Goal: Complete application form: Complete application form

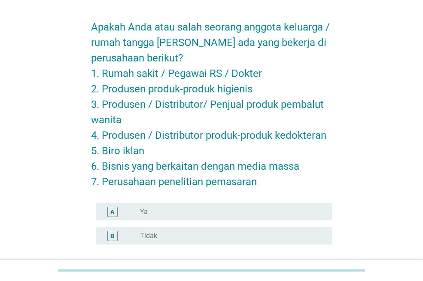
scroll to position [43, 0]
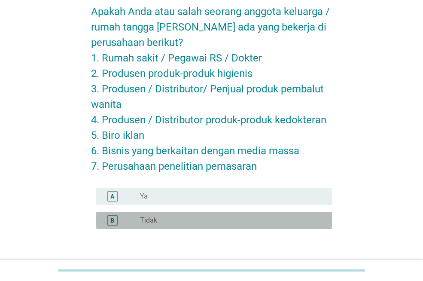
click at [159, 218] on div "radio_button_unchecked Tidak" at bounding box center [229, 220] width 178 height 9
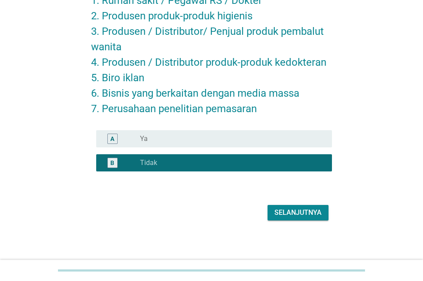
scroll to position [101, 0]
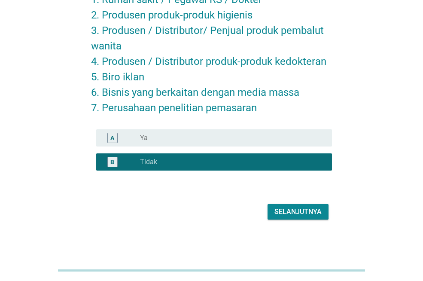
click at [288, 213] on div "Selanjutnya" at bounding box center [298, 212] width 47 height 10
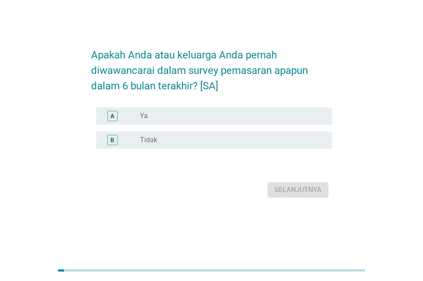
scroll to position [0, 0]
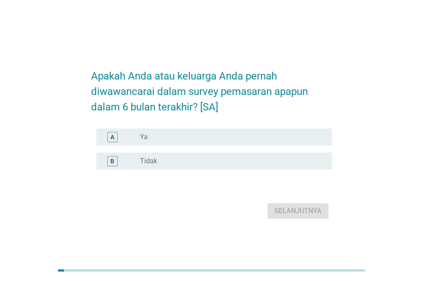
click at [230, 166] on div "radio_button_unchecked Tidak" at bounding box center [232, 161] width 185 height 10
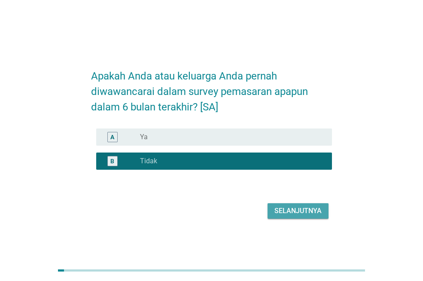
click at [281, 214] on div "Selanjutnya" at bounding box center [298, 211] width 47 height 10
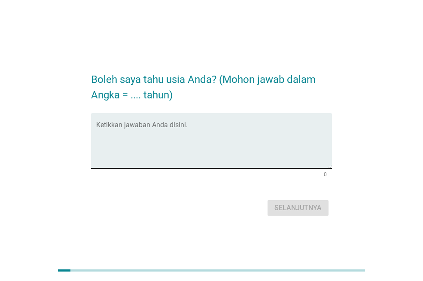
click at [199, 143] on textarea "Ketikkan jawaban Anda disini." at bounding box center [214, 145] width 236 height 45
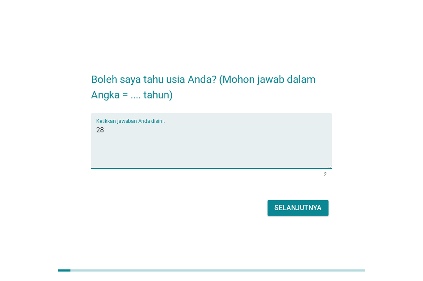
type textarea "28"
click at [282, 206] on div "Selanjutnya" at bounding box center [298, 208] width 47 height 10
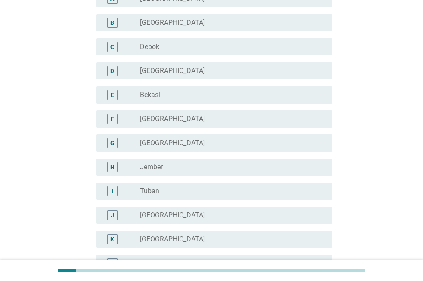
click at [220, 121] on div "radio_button_unchecked [GEOGRAPHIC_DATA]" at bounding box center [229, 119] width 178 height 9
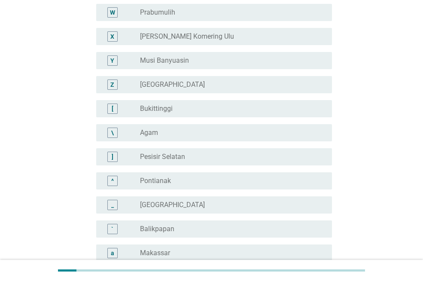
scroll to position [789, 0]
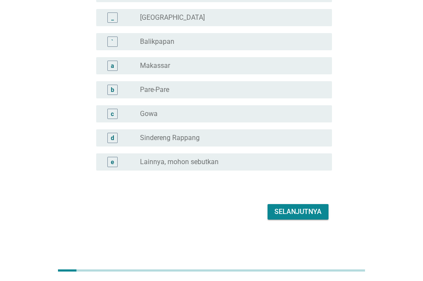
click at [302, 210] on div "Selanjutnya" at bounding box center [298, 212] width 47 height 10
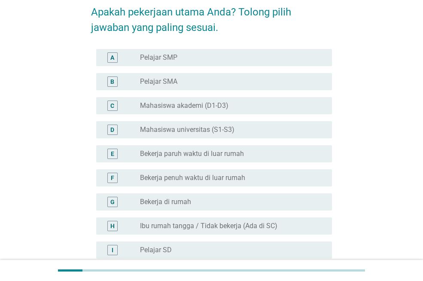
scroll to position [43, 0]
click at [261, 129] on div "radio_button_unchecked Mahasiswa universitas (S1-S3)" at bounding box center [229, 129] width 178 height 9
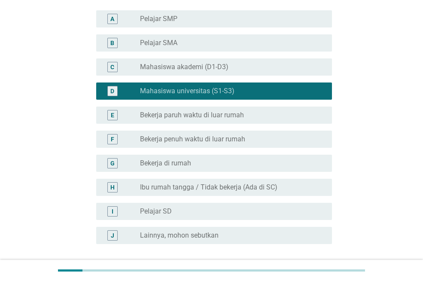
scroll to position [155, 0]
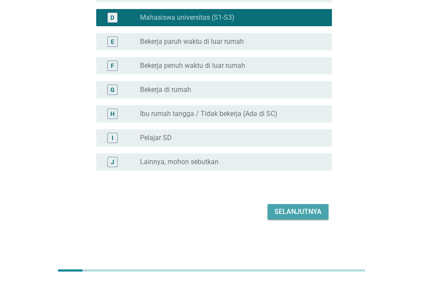
click at [302, 216] on div "Selanjutnya" at bounding box center [298, 212] width 47 height 10
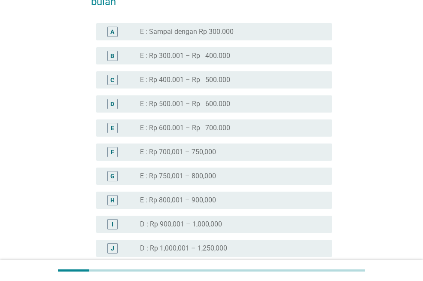
scroll to position [516, 0]
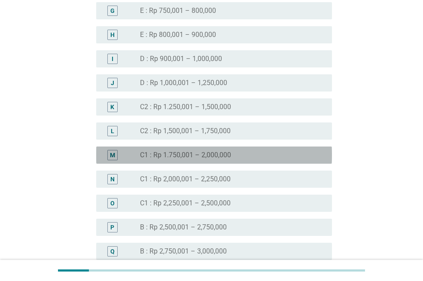
click at [233, 151] on div "radio_button_unchecked C1 : Rp 1.750,001 – 2,000,000" at bounding box center [229, 155] width 178 height 9
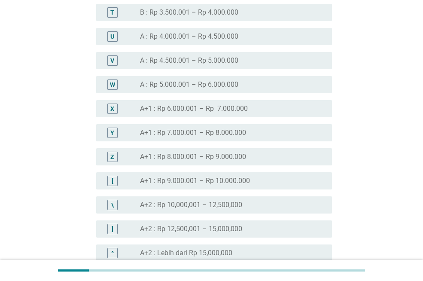
scroll to position [985, 0]
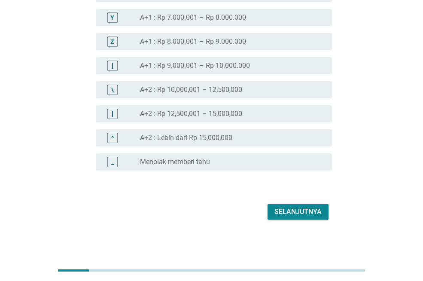
click at [293, 212] on div "Selanjutnya" at bounding box center [298, 212] width 47 height 10
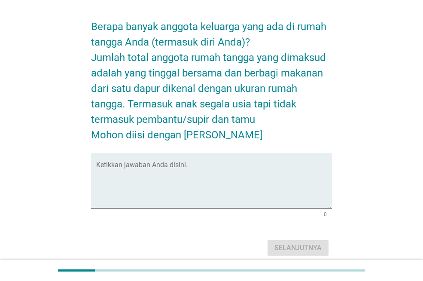
scroll to position [43, 0]
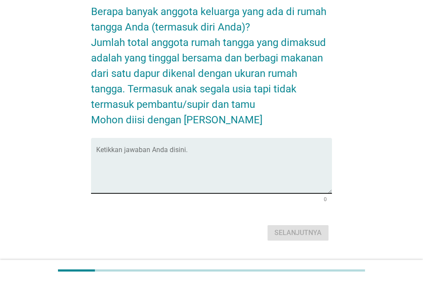
click at [234, 159] on textarea "Ketikkan jawaban Anda disini." at bounding box center [214, 170] width 236 height 45
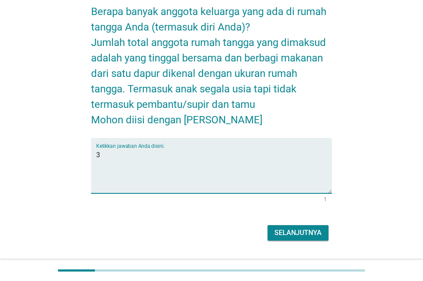
type textarea "3"
click at [294, 227] on button "Selanjutnya" at bounding box center [298, 232] width 61 height 15
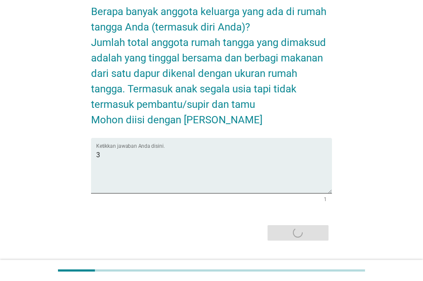
scroll to position [0, 0]
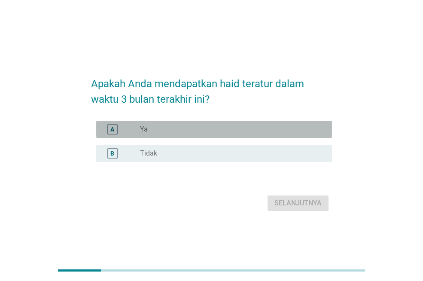
click at [227, 132] on div "radio_button_unchecked Ya" at bounding box center [229, 129] width 178 height 9
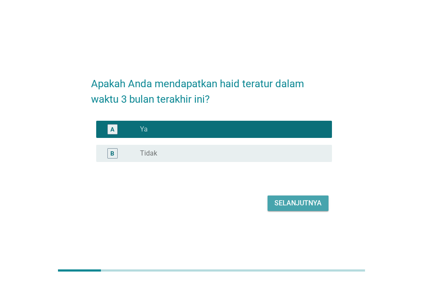
click at [286, 198] on div "Selanjutnya" at bounding box center [298, 203] width 47 height 10
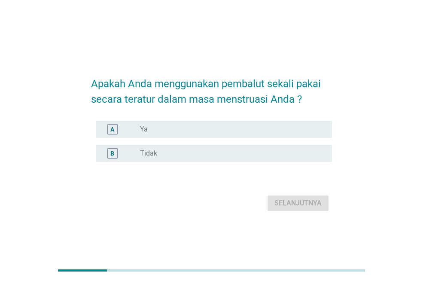
click at [218, 126] on div "radio_button_unchecked Ya" at bounding box center [229, 129] width 178 height 9
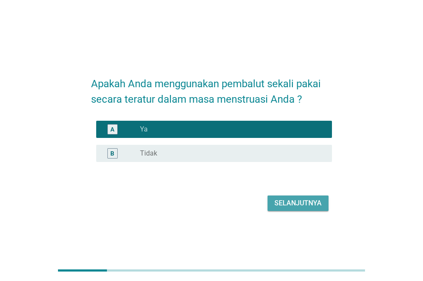
click at [299, 208] on div "Selanjutnya" at bounding box center [298, 203] width 47 height 10
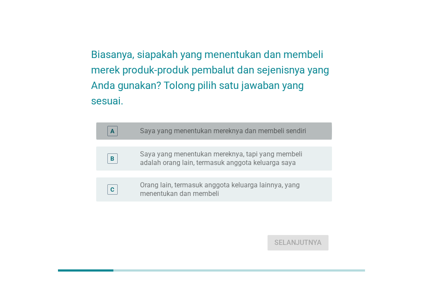
click at [266, 129] on label "Saya yang menentukan mereknya dan membeli sendiri" at bounding box center [223, 131] width 166 height 9
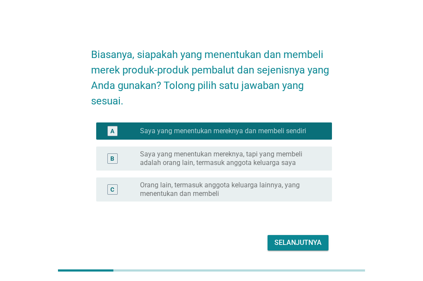
click at [287, 245] on div "Selanjutnya" at bounding box center [298, 243] width 47 height 10
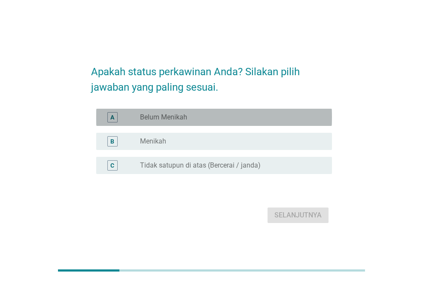
click at [236, 118] on div "radio_button_unchecked Belum Menikah" at bounding box center [229, 117] width 178 height 9
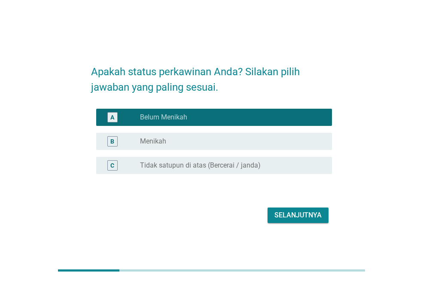
click at [279, 212] on div "Selanjutnya" at bounding box center [298, 215] width 47 height 10
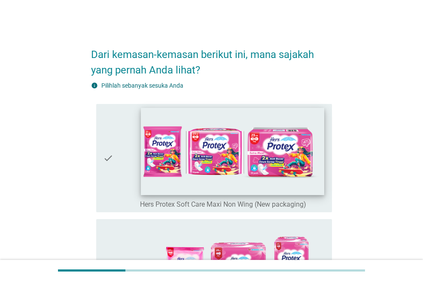
click at [230, 169] on img at bounding box center [232, 151] width 183 height 87
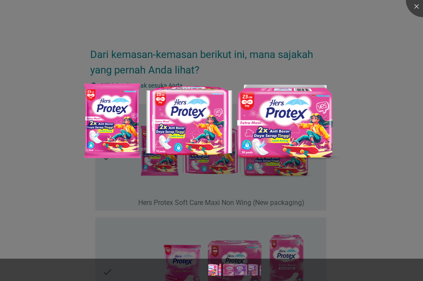
click at [301, 201] on div at bounding box center [211, 140] width 423 height 281
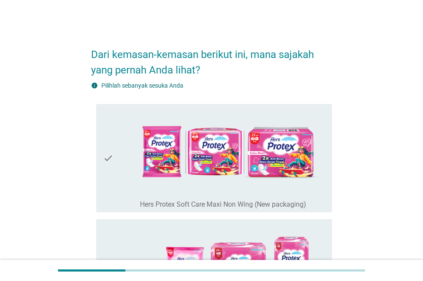
scroll to position [129, 0]
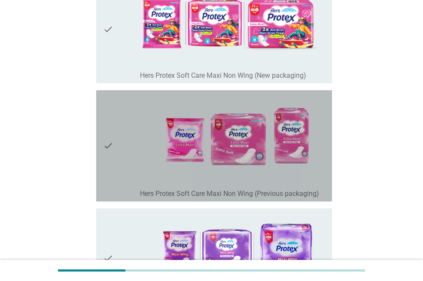
click at [110, 147] on icon "check" at bounding box center [108, 146] width 10 height 104
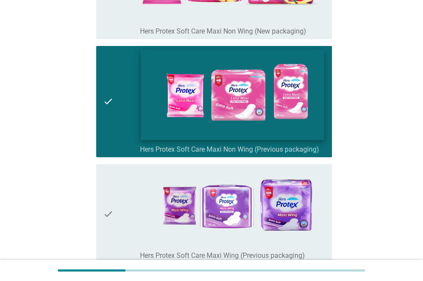
scroll to position [215, 0]
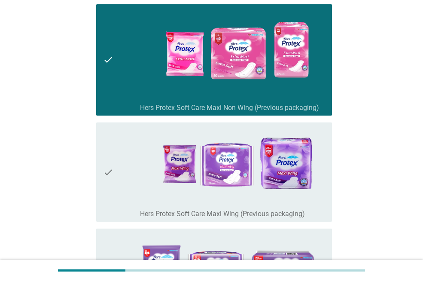
click at [109, 172] on icon "check" at bounding box center [108, 172] width 10 height 93
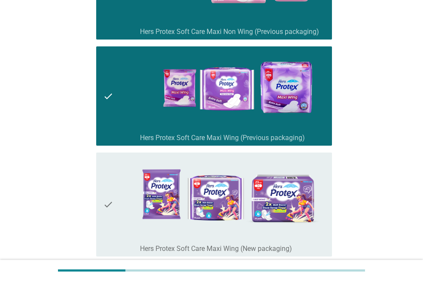
scroll to position [391, 0]
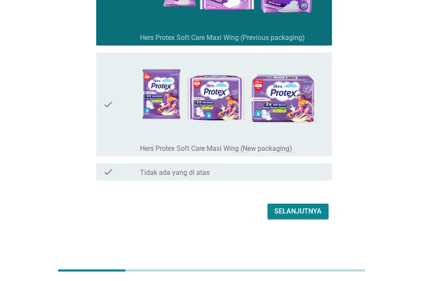
click at [283, 203] on div "Selanjutnya" at bounding box center [211, 211] width 241 height 21
click at [283, 212] on div "Selanjutnya" at bounding box center [298, 211] width 47 height 10
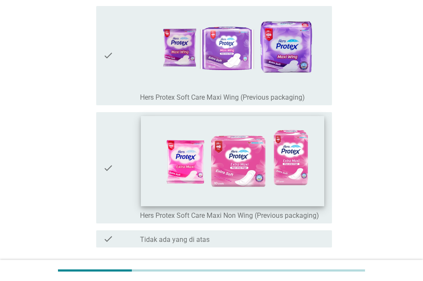
scroll to position [129, 0]
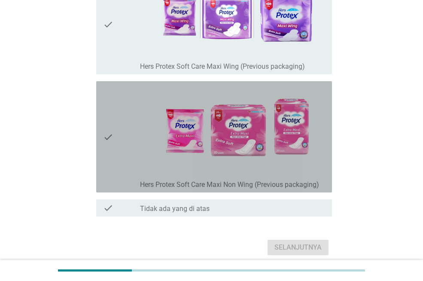
click at [110, 140] on icon "check" at bounding box center [108, 137] width 10 height 104
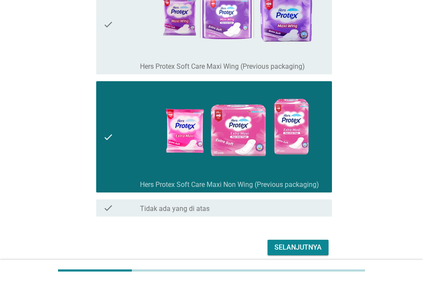
click at [107, 25] on icon "check" at bounding box center [108, 25] width 10 height 93
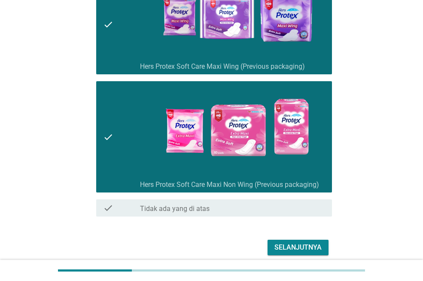
click at [288, 245] on div "Selanjutnya" at bounding box center [298, 247] width 47 height 10
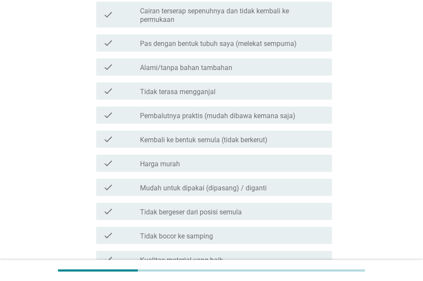
scroll to position [516, 0]
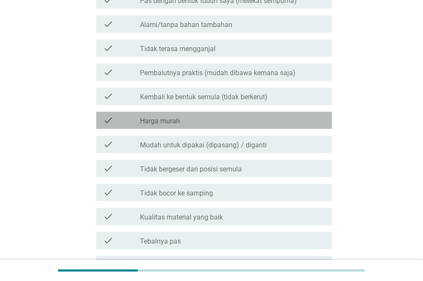
click at [245, 119] on div "check check_box_outline_blank Harga murah" at bounding box center [214, 120] width 236 height 17
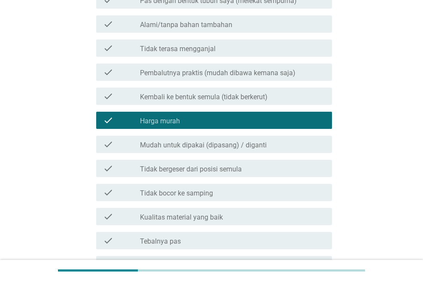
click at [238, 141] on label "Mudah untuk dipakai (dipasang) / diganti" at bounding box center [203, 145] width 127 height 9
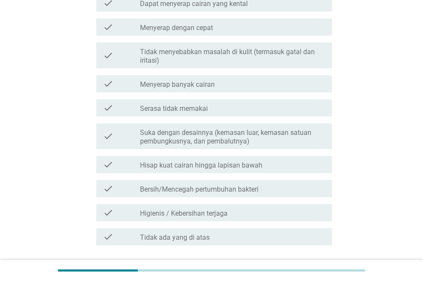
scroll to position [817, 0]
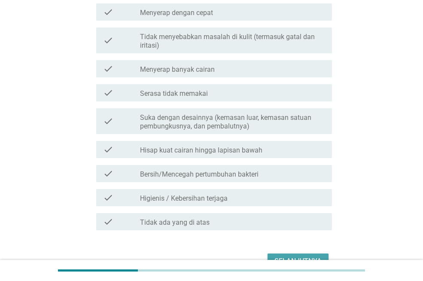
click at [288, 254] on button "Selanjutnya" at bounding box center [298, 261] width 61 height 15
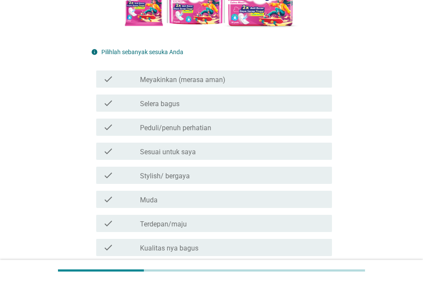
scroll to position [301, 0]
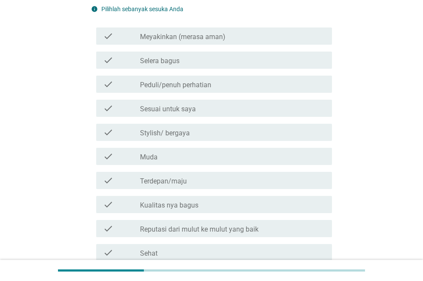
click at [270, 137] on div "check_box_outline_blank Stylish/ bergaya" at bounding box center [232, 132] width 185 height 10
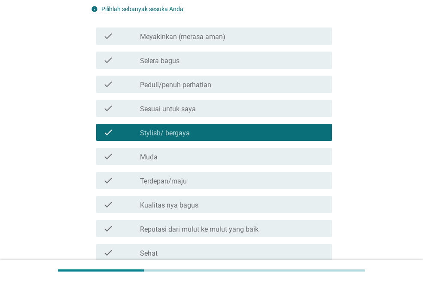
click at [261, 154] on div "check_box_outline_blank Muda" at bounding box center [232, 156] width 185 height 10
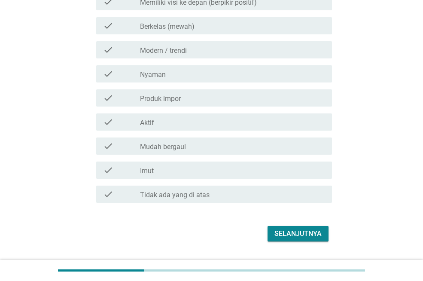
scroll to position [647, 0]
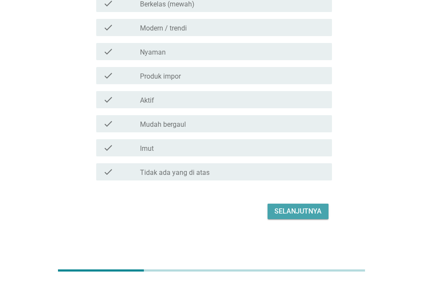
click at [278, 209] on div "Selanjutnya" at bounding box center [298, 211] width 47 height 10
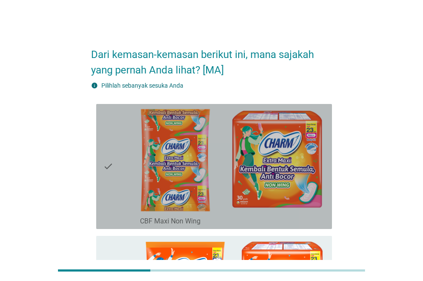
click at [109, 172] on icon "check" at bounding box center [108, 166] width 10 height 118
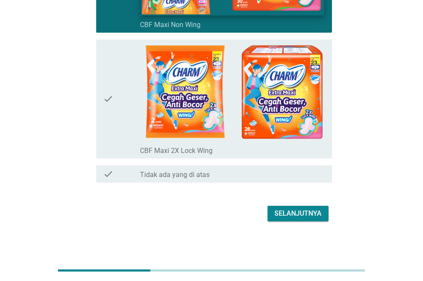
scroll to position [198, 0]
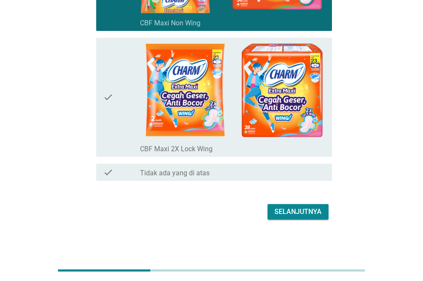
click at [110, 98] on icon "check" at bounding box center [108, 97] width 10 height 112
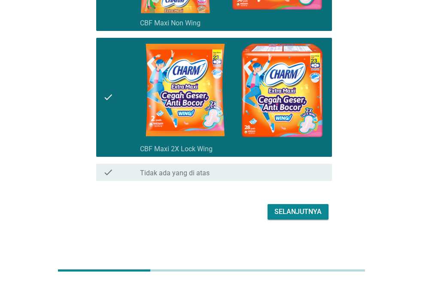
click at [311, 215] on div "Selanjutnya" at bounding box center [298, 212] width 47 height 10
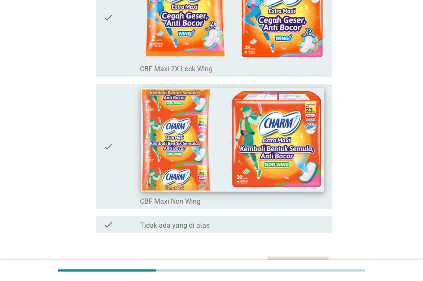
scroll to position [172, 0]
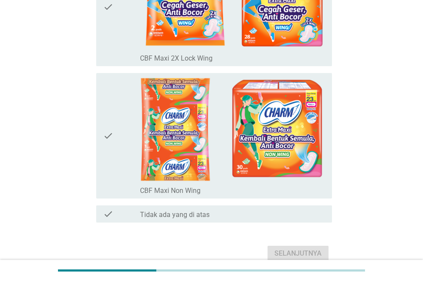
click at [111, 7] on icon "check" at bounding box center [108, 7] width 10 height 112
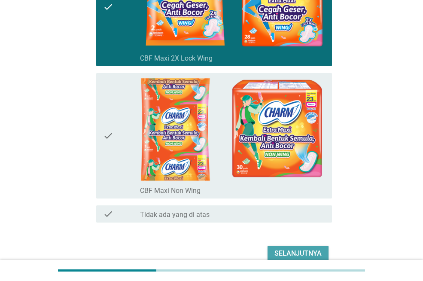
click at [300, 247] on button "Selanjutnya" at bounding box center [298, 253] width 61 height 15
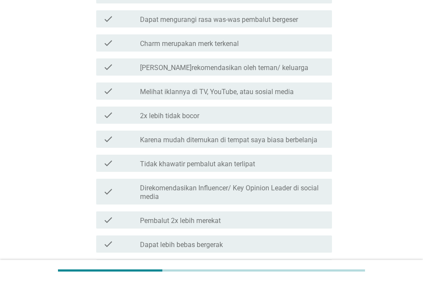
scroll to position [301, 0]
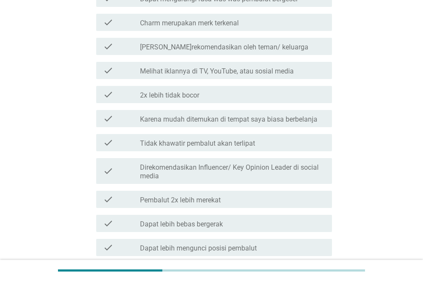
click at [227, 118] on label "Karena mudah ditemukan di tempat saya biasa berbelanja" at bounding box center [229, 119] width 178 height 9
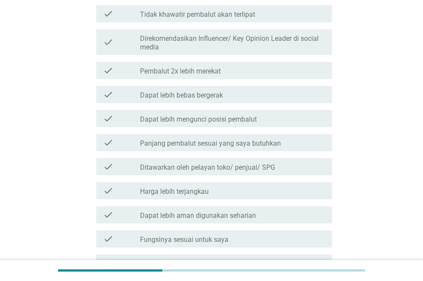
scroll to position [473, 0]
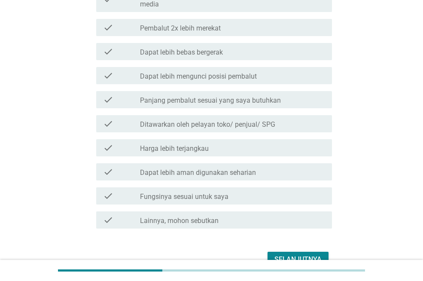
click at [219, 153] on div "check_box_outline_blank Harga lebih terjangkau" at bounding box center [232, 148] width 185 height 10
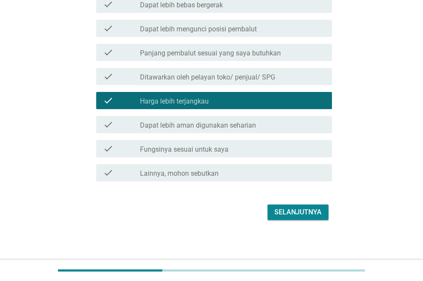
scroll to position [530, 0]
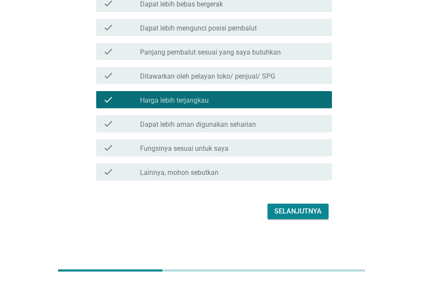
click at [314, 212] on div "Selanjutnya" at bounding box center [298, 211] width 47 height 10
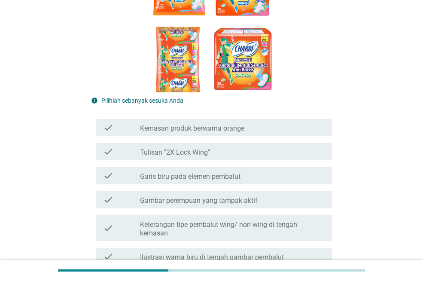
scroll to position [129, 0]
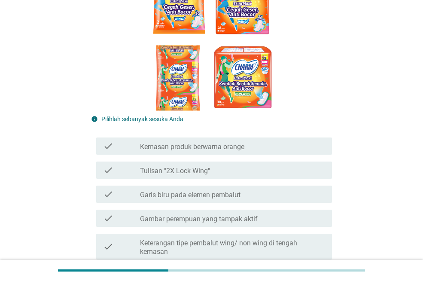
click at [277, 144] on div "check_box_outline_blank Kemasan produk berwarna orange" at bounding box center [232, 146] width 185 height 10
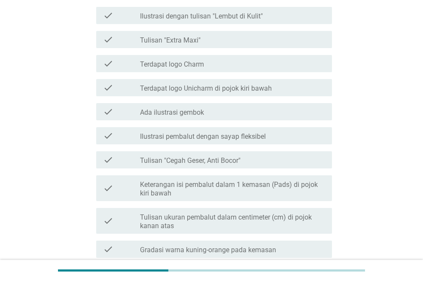
scroll to position [433, 0]
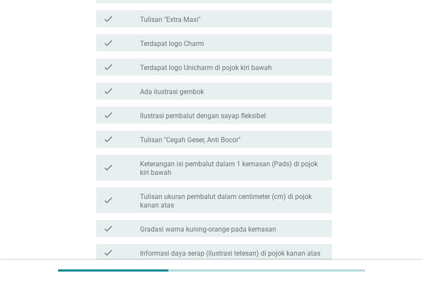
click at [266, 158] on div "check_box_outline_blank Keterangan isi pembalut dalam 1 kemasan (Pads) di pojok…" at bounding box center [232, 167] width 185 height 19
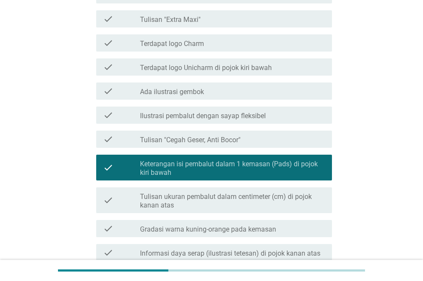
click at [242, 191] on div "check_box_outline_blank Tulisan ukuran pembalut dalam centimeter (cm) di pojok …" at bounding box center [232, 200] width 185 height 19
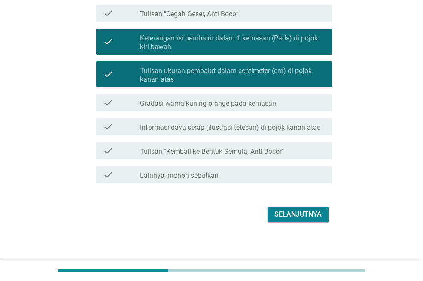
scroll to position [562, 0]
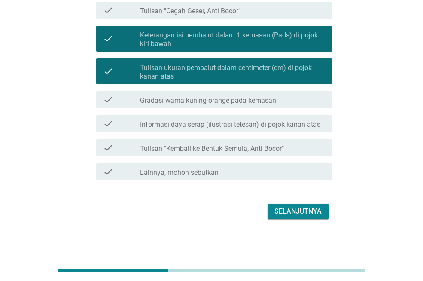
click at [291, 211] on div "Selanjutnya" at bounding box center [298, 211] width 47 height 10
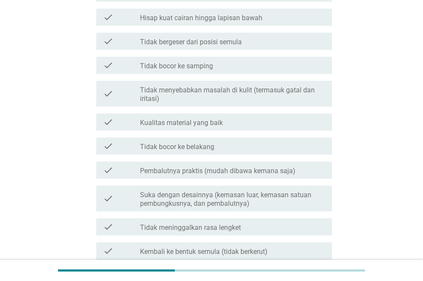
scroll to position [516, 0]
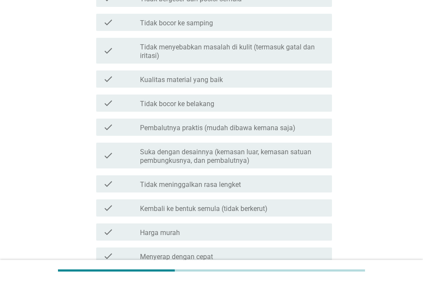
click at [263, 149] on label "Suka dengan desainnya (kemasan luar, kemasan satuan pembungkusnya, dan pembalut…" at bounding box center [232, 156] width 185 height 17
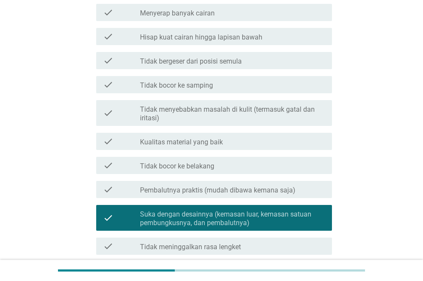
scroll to position [473, 0]
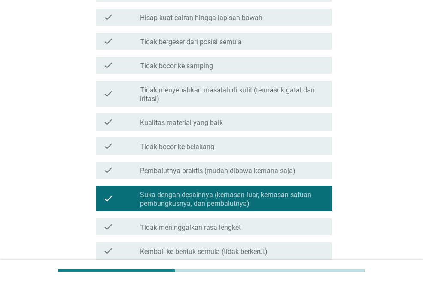
click at [258, 176] on div "check check_box_outline_blank Pembalutnya praktis (mudah dibawa kemana saja)" at bounding box center [214, 170] width 236 height 17
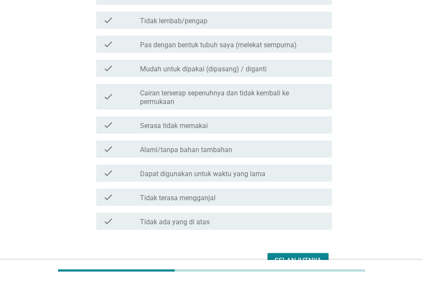
scroll to position [860, 0]
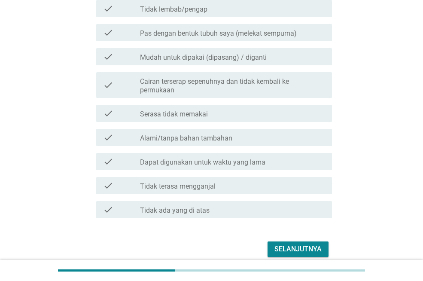
click at [285, 242] on button "Selanjutnya" at bounding box center [298, 249] width 61 height 15
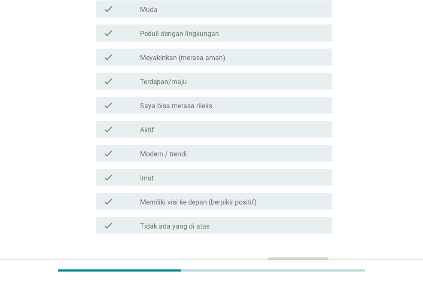
scroll to position [559, 0]
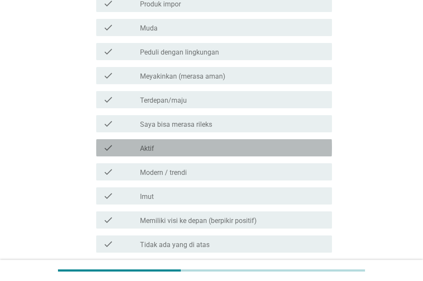
click at [212, 155] on div "check check_box_outline_blank Aktif" at bounding box center [214, 147] width 236 height 17
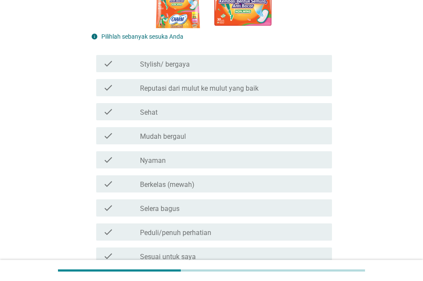
scroll to position [215, 0]
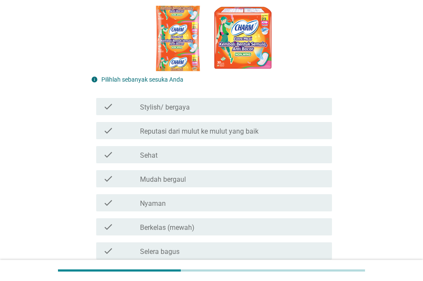
click at [218, 106] on div "check_box_outline_blank Stylish/ bergaya" at bounding box center [232, 106] width 185 height 10
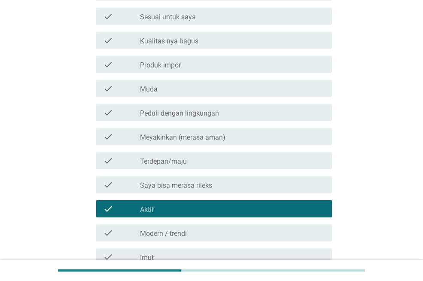
scroll to position [631, 0]
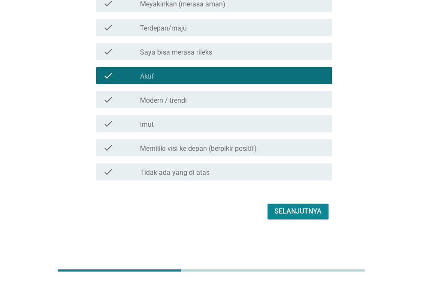
click at [301, 209] on div "Selanjutnya" at bounding box center [298, 211] width 47 height 10
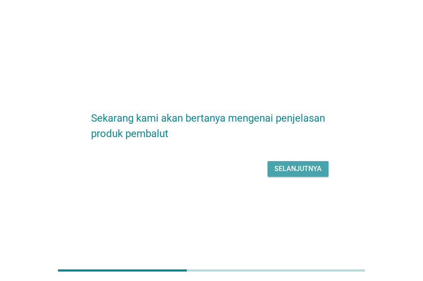
click at [299, 168] on div "Selanjutnya" at bounding box center [298, 169] width 47 height 10
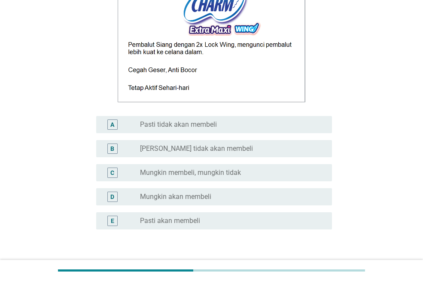
scroll to position [172, 0]
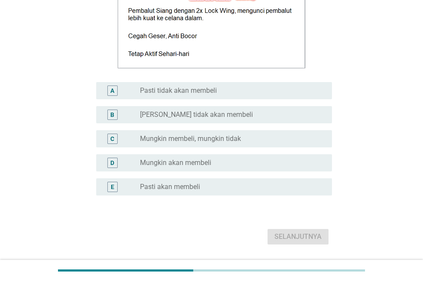
click at [206, 162] on label "Mungkin akan membeli" at bounding box center [175, 163] width 71 height 9
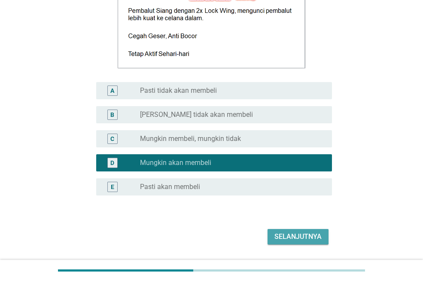
click at [304, 239] on div "Selanjutnya" at bounding box center [298, 237] width 47 height 10
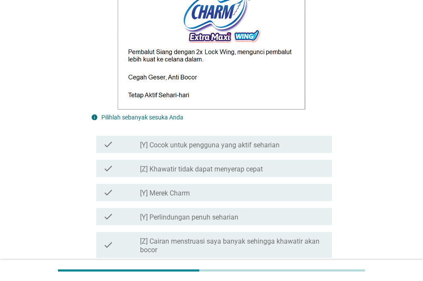
scroll to position [387, 0]
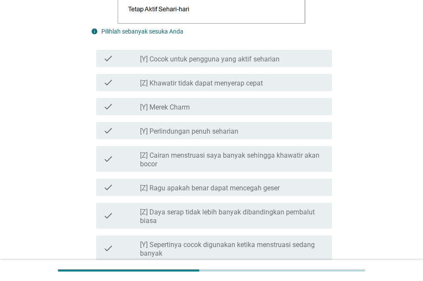
click at [253, 111] on div "check_box_outline_blank [Y] Merek Charm" at bounding box center [232, 106] width 185 height 10
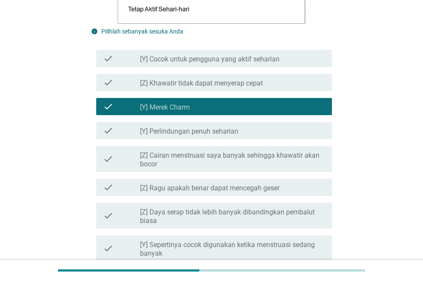
click at [251, 132] on div "check_box_outline_blank [Y] Perlindungan penuh seharian" at bounding box center [232, 131] width 185 height 10
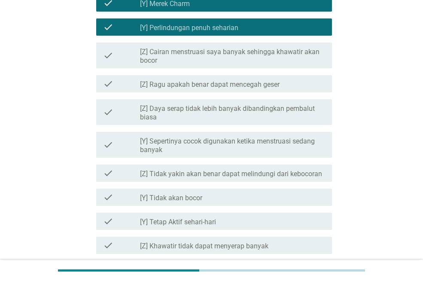
scroll to position [516, 0]
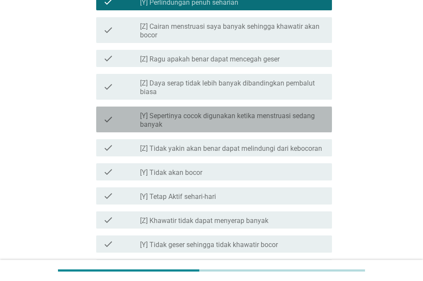
click at [248, 121] on label "[Y] Sepertinya cocok digunakan ketika menstruasi sedang banyak" at bounding box center [232, 120] width 185 height 17
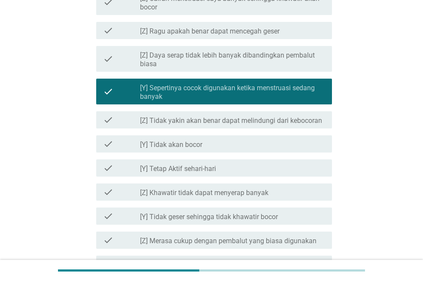
scroll to position [559, 0]
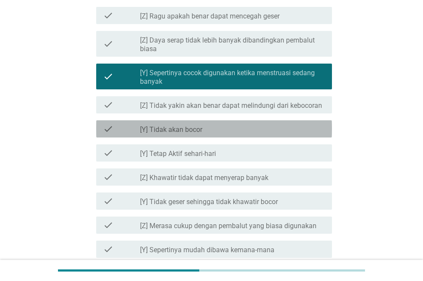
click at [246, 126] on div "check_box_outline_blank [Y] Tidak akan bocor" at bounding box center [232, 129] width 185 height 10
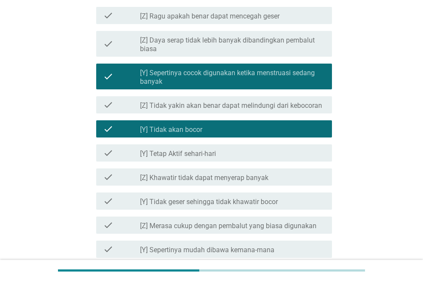
scroll to position [602, 0]
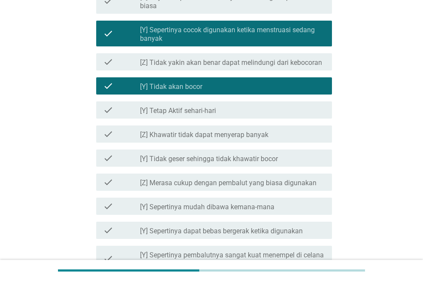
click at [250, 108] on div "check_box_outline_blank [Y] Tetap Aktif sehari-hari" at bounding box center [232, 110] width 185 height 10
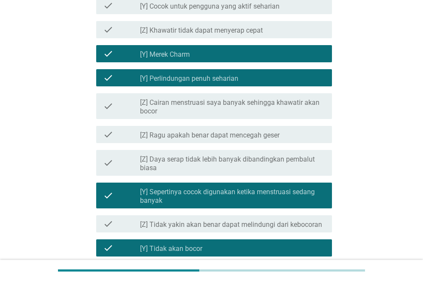
scroll to position [344, 0]
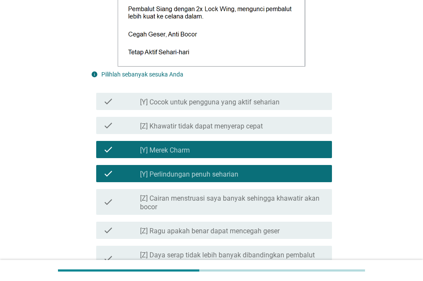
click at [236, 147] on div "check_box_outline_blank [Y] Merek Charm" at bounding box center [232, 149] width 185 height 10
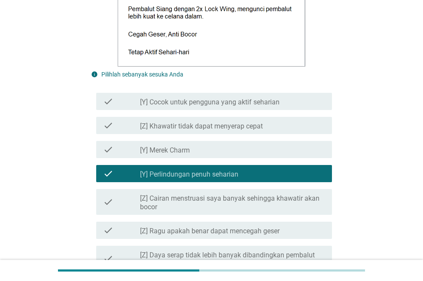
click at [224, 171] on label "[Y] Perlindungan penuh seharian" at bounding box center [189, 174] width 98 height 9
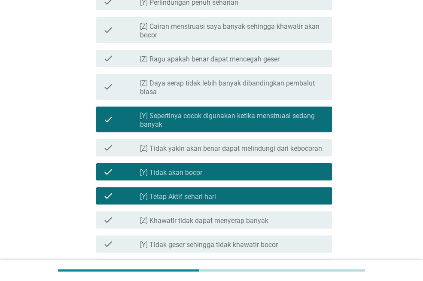
scroll to position [559, 0]
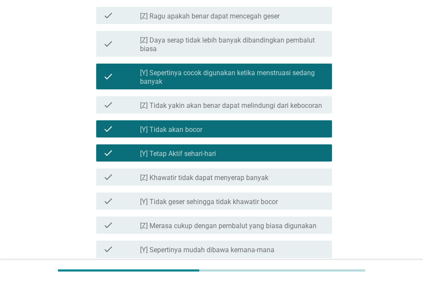
click at [226, 151] on div "check_box_outline_blank [Y] Tetap Aktif sehari-hari" at bounding box center [232, 153] width 185 height 10
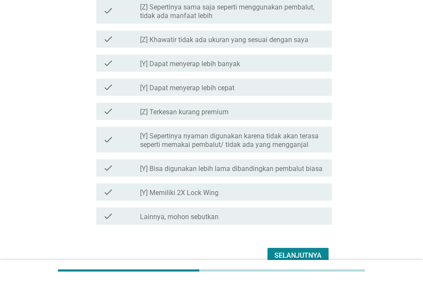
scroll to position [946, 0]
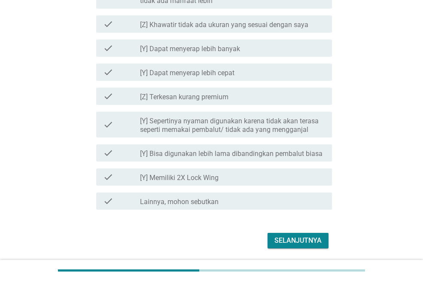
click at [223, 174] on div "check_box_outline_blank [Y] Memiliki 2X Lock Wing" at bounding box center [232, 177] width 185 height 10
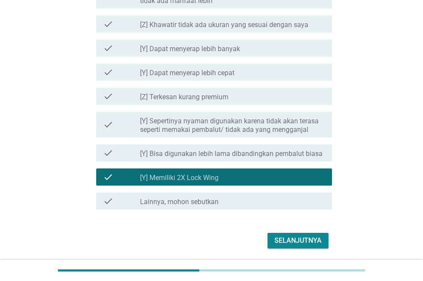
click at [283, 239] on div "Selanjutnya" at bounding box center [298, 241] width 47 height 10
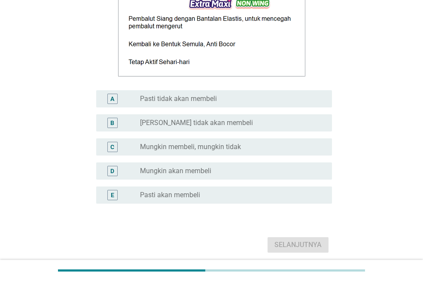
scroll to position [172, 0]
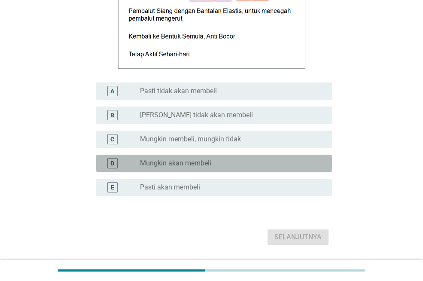
click at [236, 157] on div "D radio_button_unchecked Mungkin akan membeli" at bounding box center [214, 163] width 236 height 17
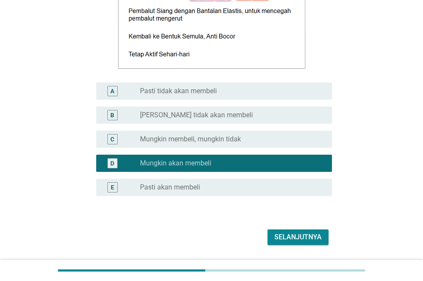
click at [294, 240] on div "Selanjutnya" at bounding box center [298, 237] width 47 height 10
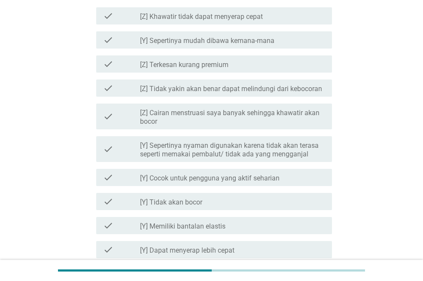
scroll to position [473, 0]
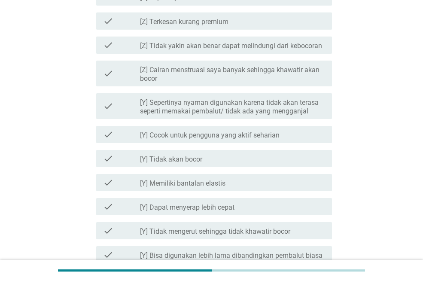
click at [231, 158] on div "check_box_outline_blank [Y] Tidak akan bocor" at bounding box center [232, 158] width 185 height 10
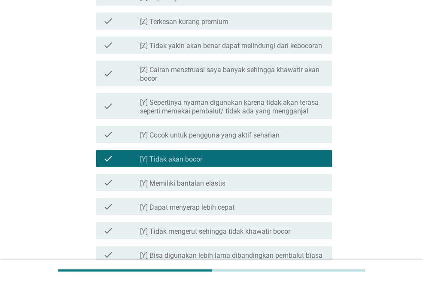
click at [229, 208] on label "[Y] Dapat menyerap lebih cepat" at bounding box center [187, 207] width 95 height 9
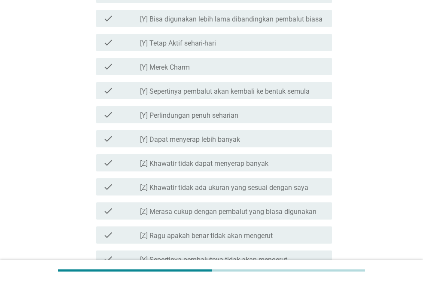
scroll to position [731, 0]
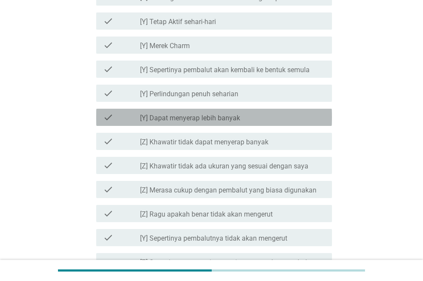
click at [231, 125] on div "check check_box_outline_blank [Y] Dapat menyerap lebih banyak" at bounding box center [214, 117] width 236 height 17
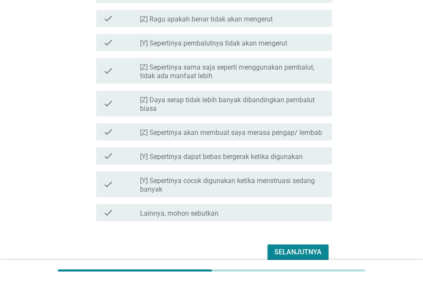
scroll to position [966, 0]
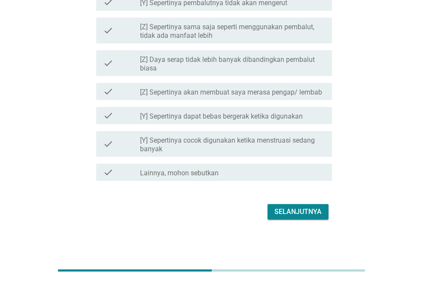
click at [304, 216] on div "Selanjutnya" at bounding box center [298, 212] width 47 height 10
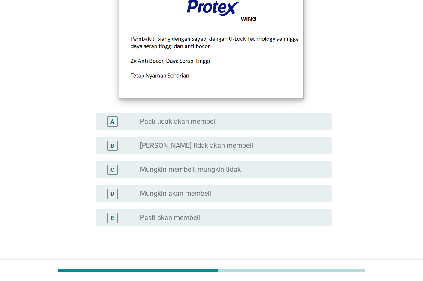
scroll to position [172, 0]
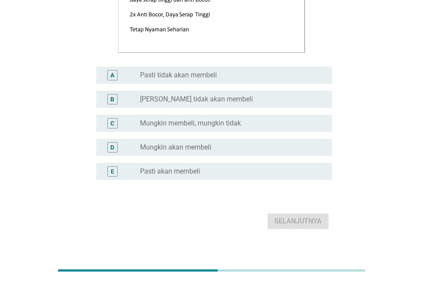
click at [199, 172] on label "Pasti akan membeli" at bounding box center [170, 171] width 60 height 9
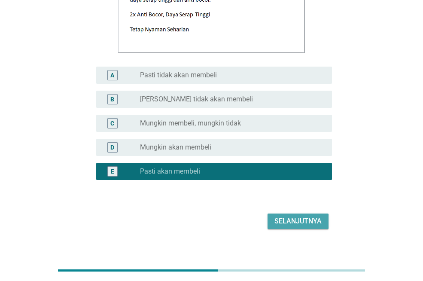
click at [275, 216] on button "Selanjutnya" at bounding box center [298, 221] width 61 height 15
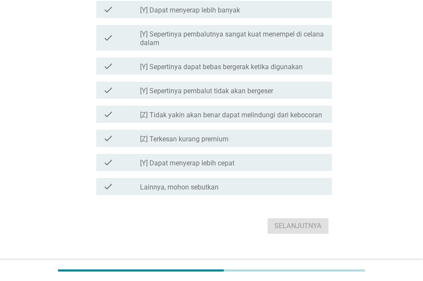
scroll to position [951, 0]
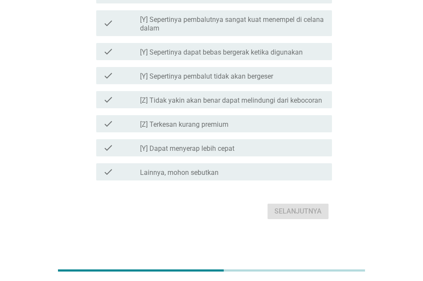
click at [233, 154] on div "check check_box_outline_blank [Y] Dapat menyerap lebih cepat" at bounding box center [214, 147] width 236 height 17
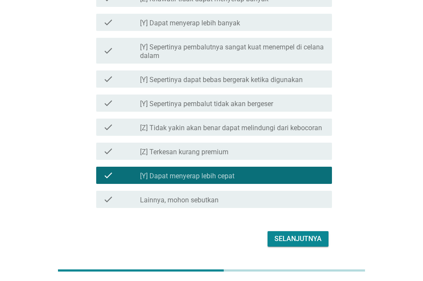
scroll to position [908, 0]
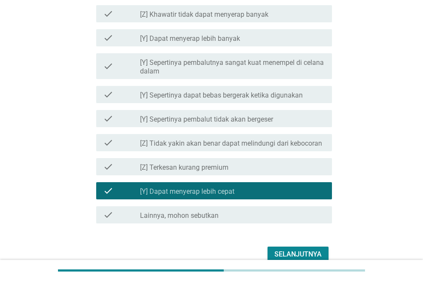
click at [233, 94] on label "[Y] Sepertinya dapat bebas bergerak ketika digunakan" at bounding box center [221, 95] width 163 height 9
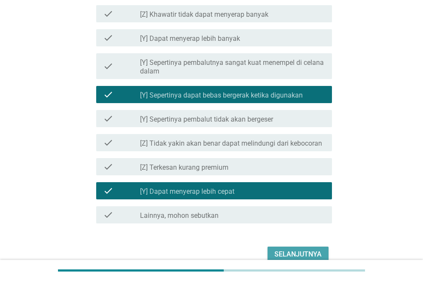
click at [286, 254] on div "Selanjutnya" at bounding box center [298, 254] width 47 height 10
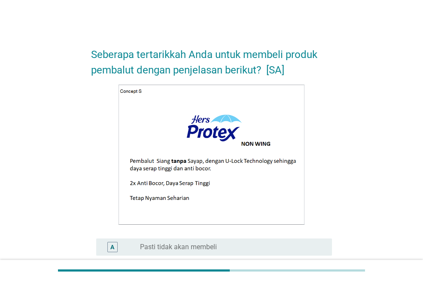
scroll to position [182, 0]
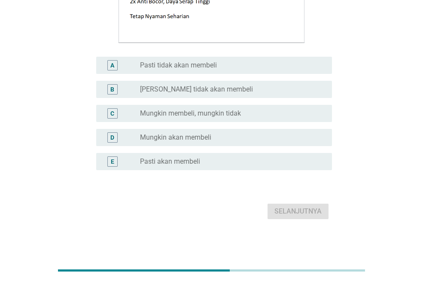
click at [217, 110] on label "Mungkin membeli, mungkin tidak" at bounding box center [190, 113] width 101 height 9
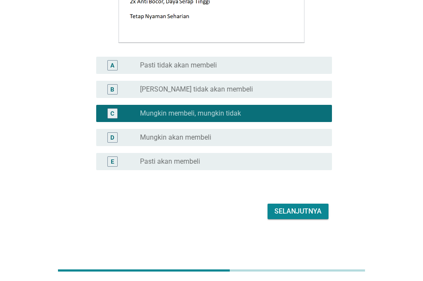
click at [284, 214] on div "Selanjutnya" at bounding box center [298, 211] width 47 height 10
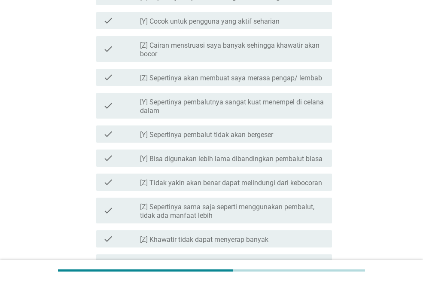
scroll to position [516, 0]
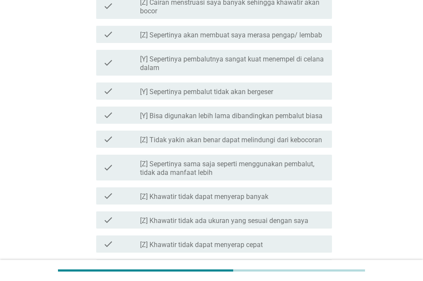
click at [281, 196] on div "check_box_outline_blank [Z] Khawatir tidak dapat menyerap banyak" at bounding box center [232, 196] width 185 height 10
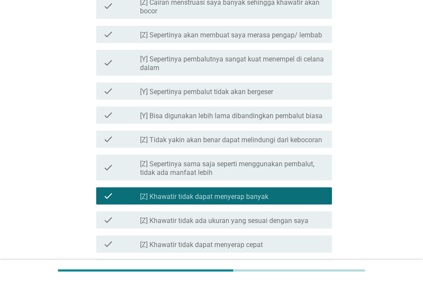
scroll to position [559, 0]
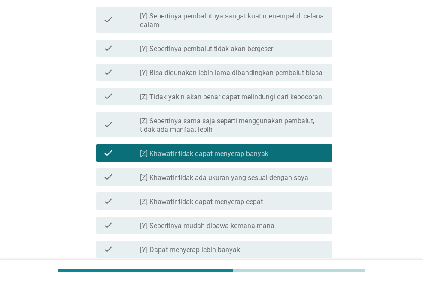
click at [277, 202] on div "check_box_outline_blank [Z] Khawatir tidak dapat menyerap cepat" at bounding box center [232, 201] width 185 height 10
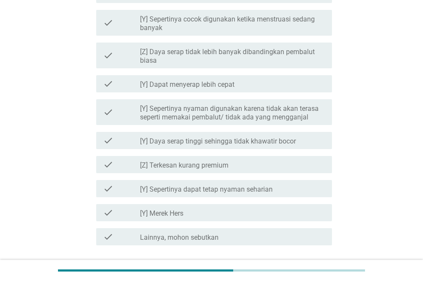
scroll to position [951, 0]
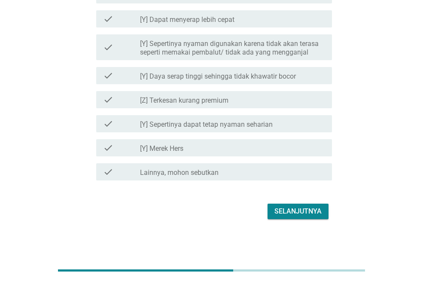
click at [306, 212] on div "Selanjutnya" at bounding box center [298, 211] width 47 height 10
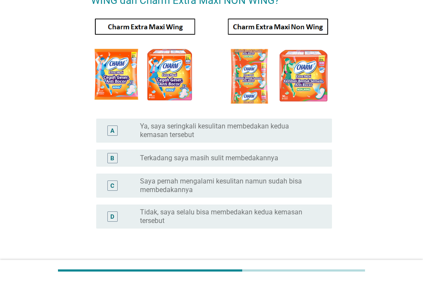
scroll to position [86, 0]
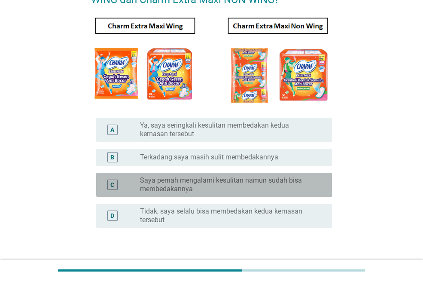
click at [259, 185] on label "Saya pernah mengalami kesulitan namun sudah bisa membedakannya" at bounding box center [229, 184] width 178 height 17
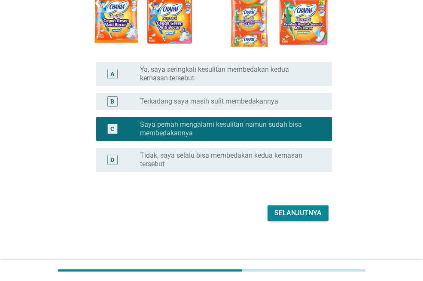
scroll to position [143, 0]
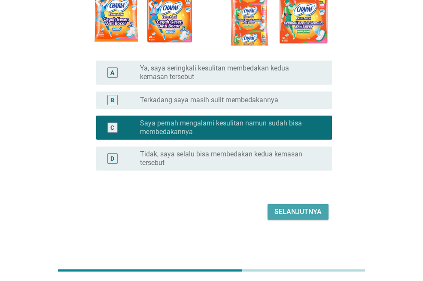
click at [307, 213] on div "Selanjutnya" at bounding box center [298, 212] width 47 height 10
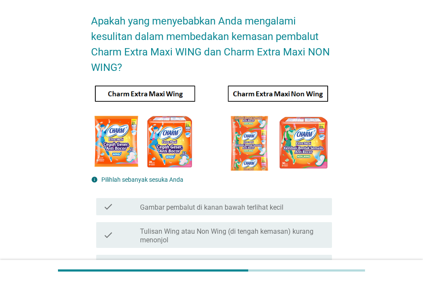
scroll to position [205, 0]
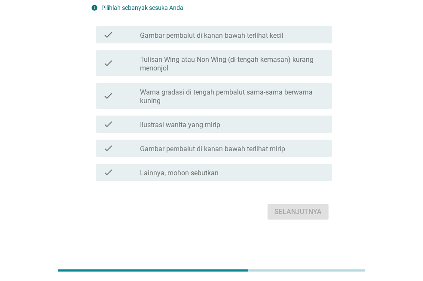
click at [287, 93] on label "Warna gradasi di tengah pembalut sama-sama berwarna kuning" at bounding box center [232, 96] width 185 height 17
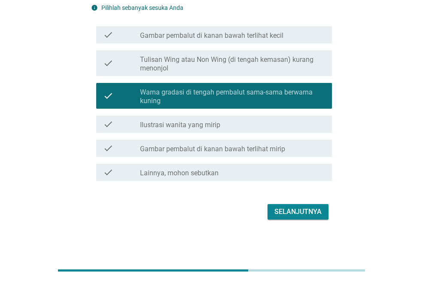
click at [276, 66] on label "Tulisan Wing atau Non Wing (di tengah kemasan) kurang menonjol" at bounding box center [232, 63] width 185 height 17
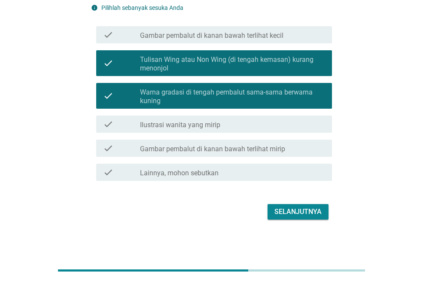
click at [301, 209] on div "Selanjutnya" at bounding box center [298, 212] width 47 height 10
